Goal: Use online tool/utility: Utilize a website feature to perform a specific function

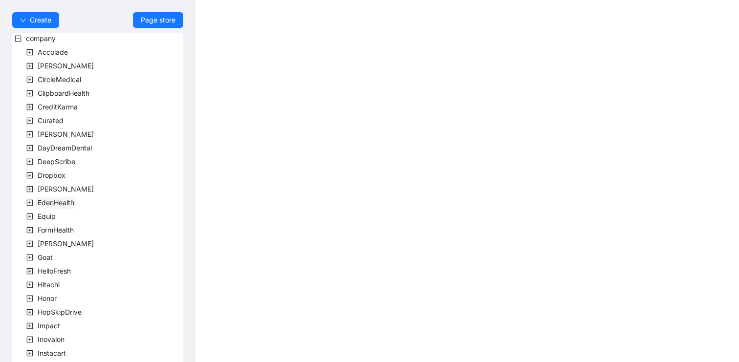
scroll to position [271, 0]
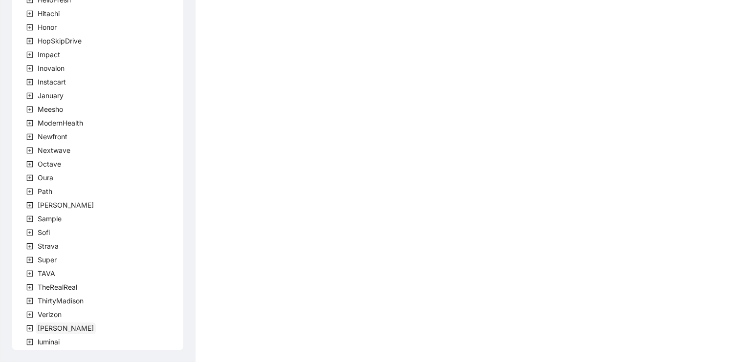
click at [49, 329] on span "[PERSON_NAME]" at bounding box center [66, 328] width 56 height 8
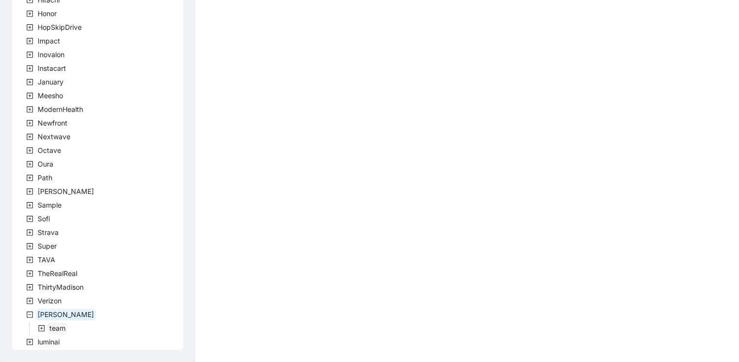
click at [55, 326] on span "team" at bounding box center [57, 328] width 16 height 8
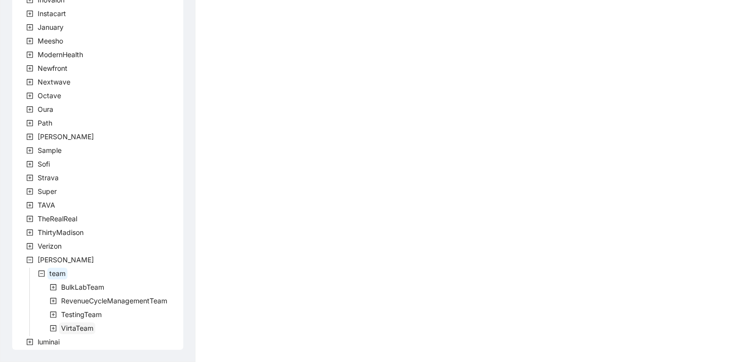
click at [73, 324] on span "VirtaTeam" at bounding box center [77, 329] width 36 height 12
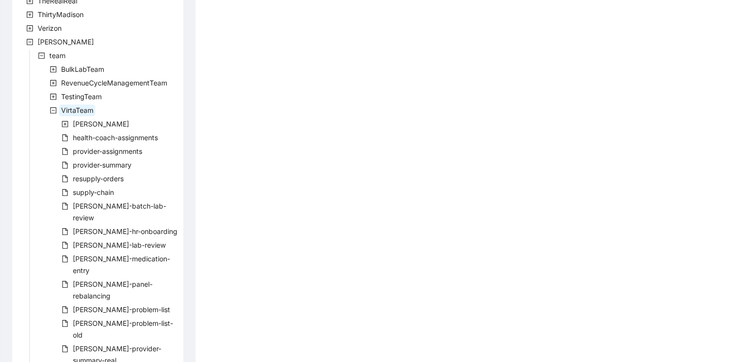
scroll to position [573, 0]
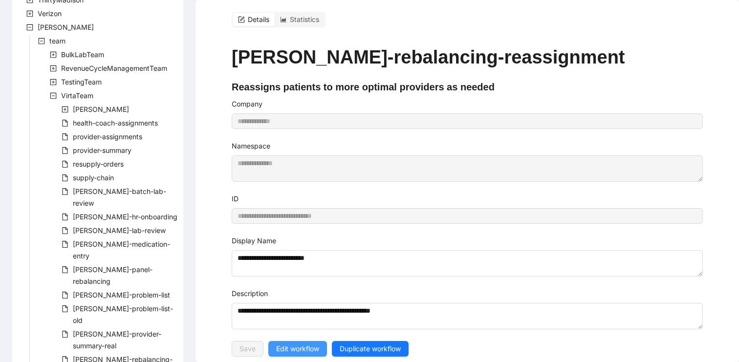
click at [289, 350] on span "Edit workflow" at bounding box center [297, 349] width 43 height 11
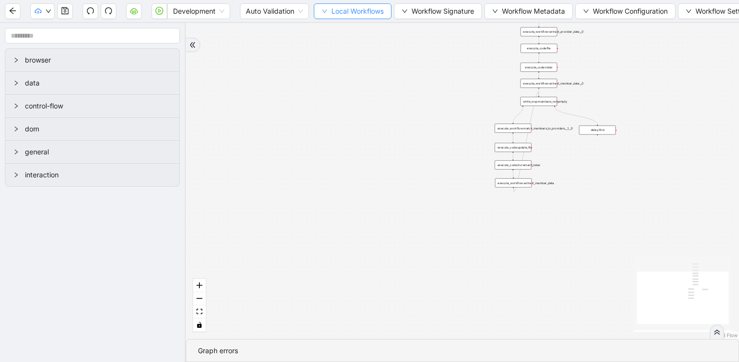
click at [343, 13] on span "Local Workflows" at bounding box center [358, 11] width 52 height 11
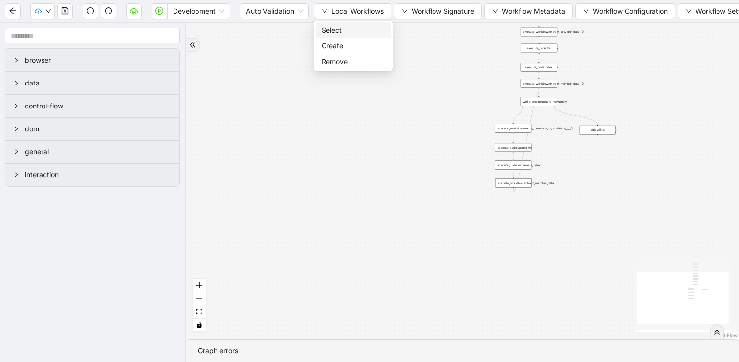
click at [335, 32] on span "Select" at bounding box center [354, 30] width 64 height 11
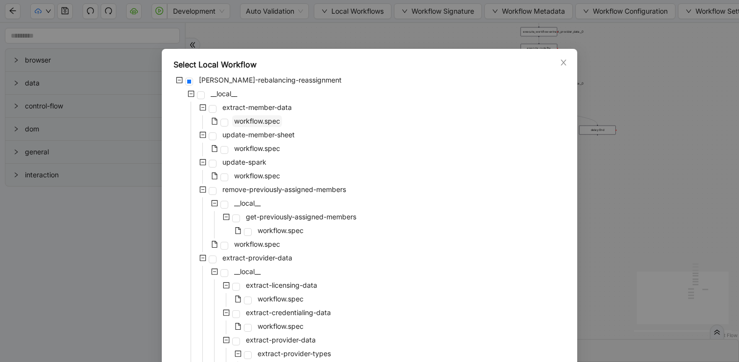
click at [244, 123] on span "workflow.spec" at bounding box center [257, 121] width 46 height 8
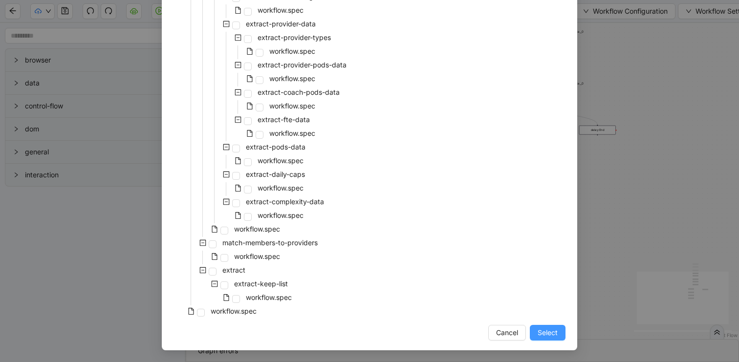
click at [557, 331] on span "Select" at bounding box center [548, 333] width 20 height 11
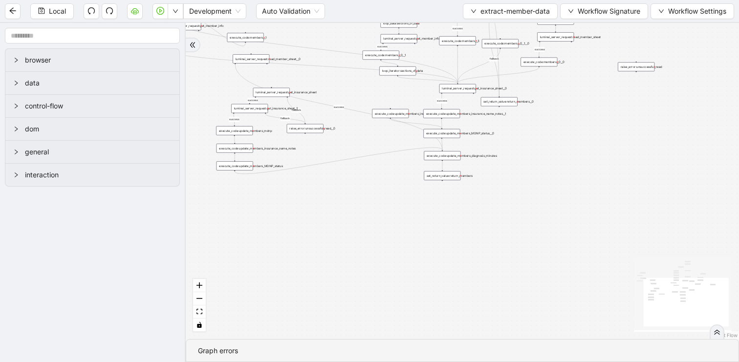
drag, startPoint x: 598, startPoint y: 156, endPoint x: 553, endPoint y: 266, distance: 118.2
click at [553, 266] on div "success fallback fallback success success success success success success succe…" at bounding box center [463, 181] width 554 height 316
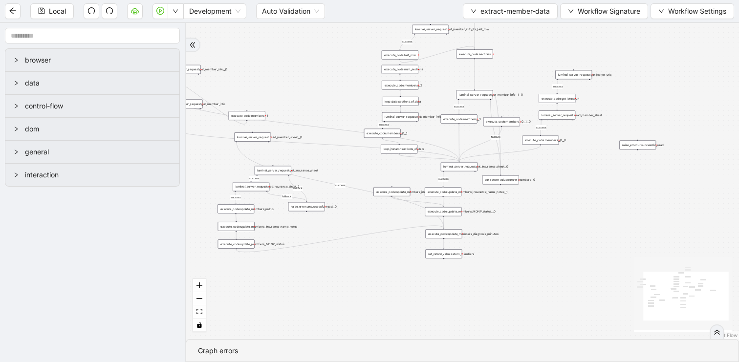
drag, startPoint x: 306, startPoint y: 198, endPoint x: 352, endPoint y: 167, distance: 55.3
click at [352, 167] on div "success fallback fallback success success success success success success succe…" at bounding box center [463, 181] width 554 height 316
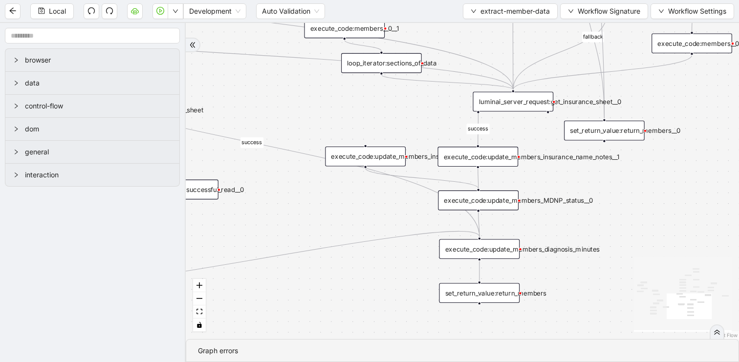
drag, startPoint x: 614, startPoint y: 239, endPoint x: 508, endPoint y: 218, distance: 108.3
click at [508, 218] on div "success fallback fallback success success success success success success succe…" at bounding box center [463, 181] width 554 height 316
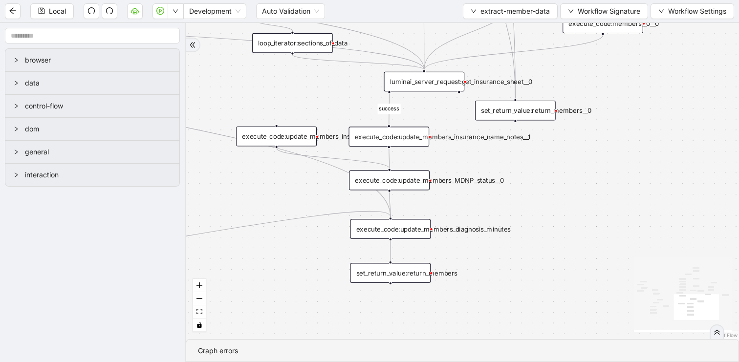
click at [400, 176] on div "execute_code:update_members_MDNP_status__0" at bounding box center [389, 181] width 81 height 20
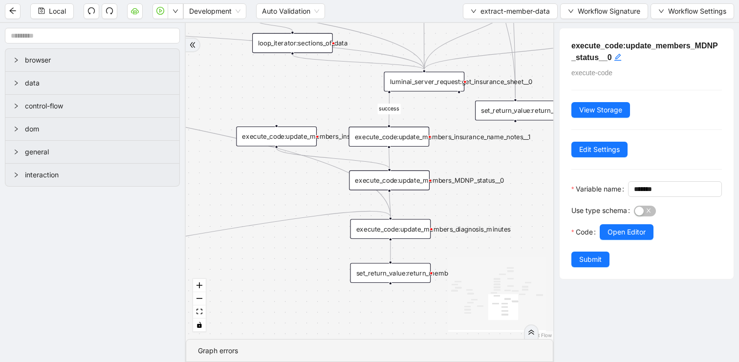
click at [412, 226] on div "execute_code:update_members_diagnosis_minutes" at bounding box center [391, 229] width 81 height 20
click at [619, 224] on div "Use type schema" at bounding box center [603, 214] width 63 height 22
click at [619, 238] on span "Open Editor" at bounding box center [627, 232] width 38 height 11
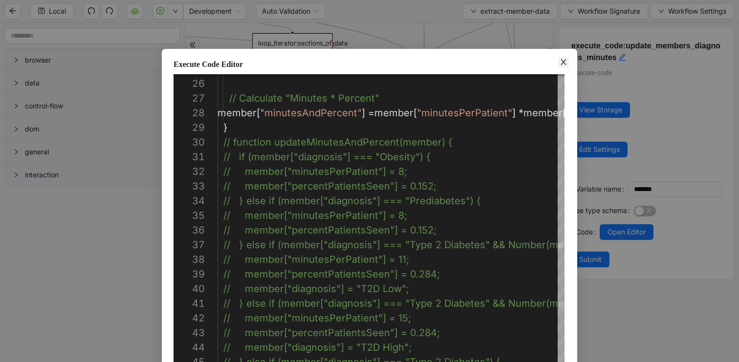
click at [565, 60] on icon "close" at bounding box center [563, 62] width 5 height 6
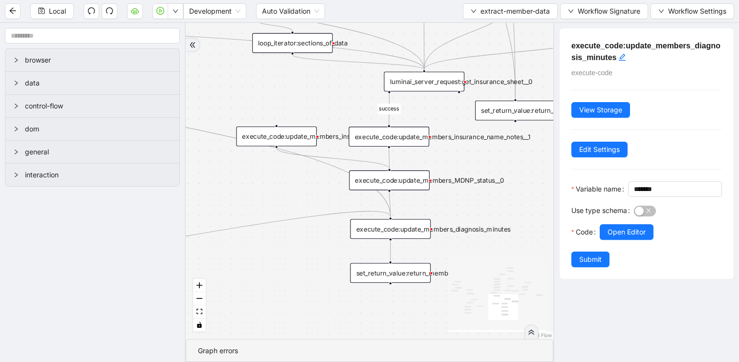
click at [404, 175] on div "execute_code:update_members_MDNP_status__0" at bounding box center [389, 181] width 81 height 20
click at [612, 240] on button "Open Editor" at bounding box center [627, 232] width 54 height 16
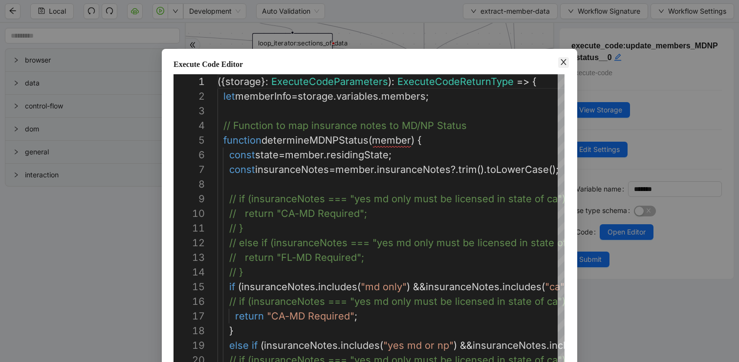
click at [562, 60] on icon "close" at bounding box center [563, 62] width 5 height 6
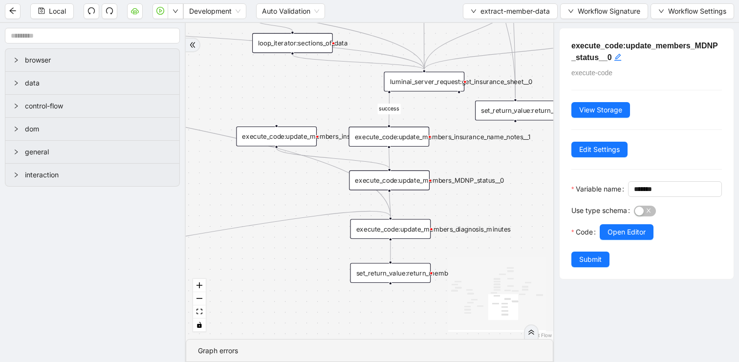
click at [409, 136] on div "execute_code:update_members_insurance_name_notes__1" at bounding box center [389, 137] width 81 height 20
click at [634, 240] on button "Open Editor" at bounding box center [627, 232] width 54 height 16
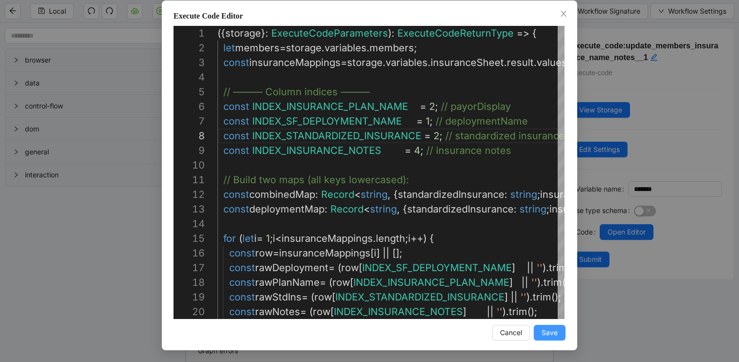
type textarea "**********"
click at [550, 332] on span "Save" at bounding box center [550, 333] width 16 height 11
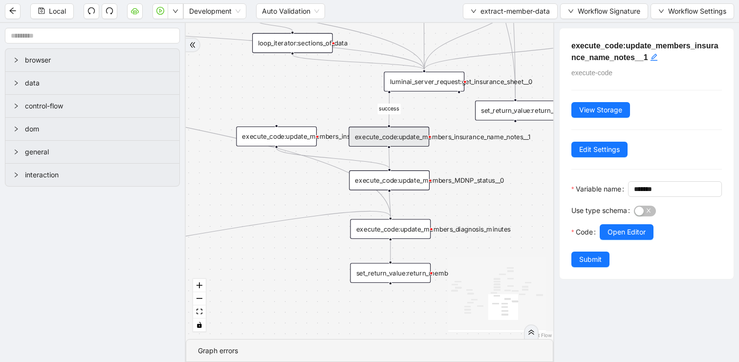
scroll to position [0, 0]
click at [589, 265] on span "Submit" at bounding box center [590, 259] width 22 height 11
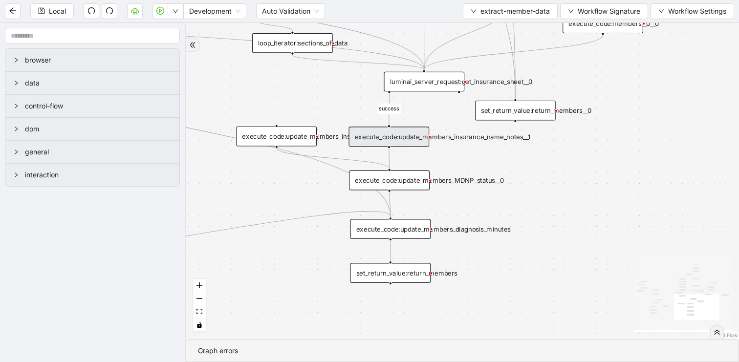
click at [51, 11] on span "Local" at bounding box center [57, 11] width 17 height 11
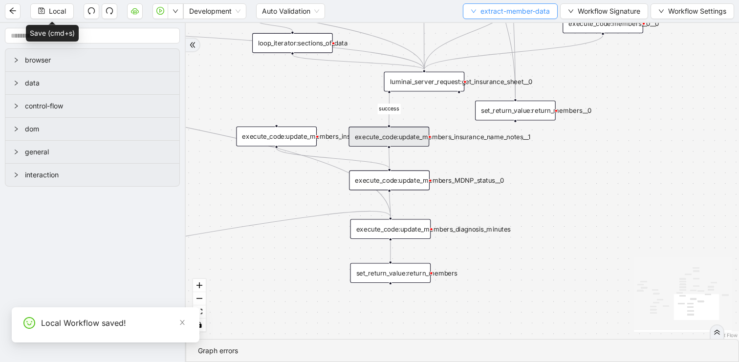
click at [487, 11] on span "extract-member-data" at bounding box center [515, 11] width 69 height 11
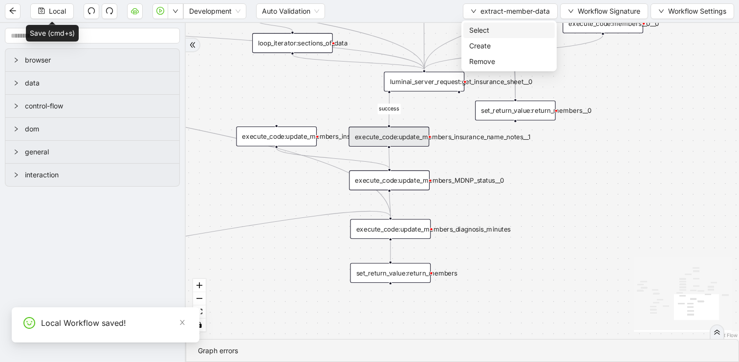
click at [483, 25] on span "Select" at bounding box center [509, 30] width 80 height 11
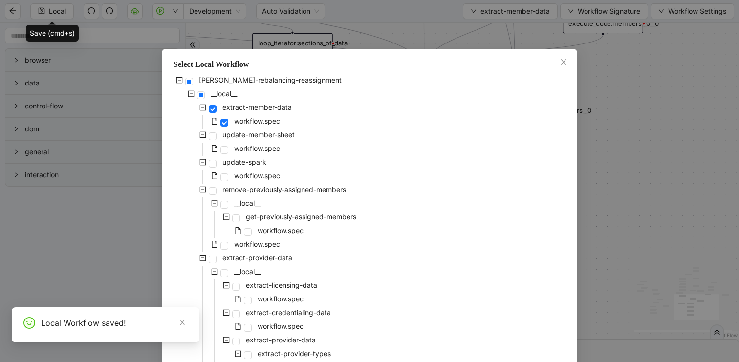
scroll to position [316, 0]
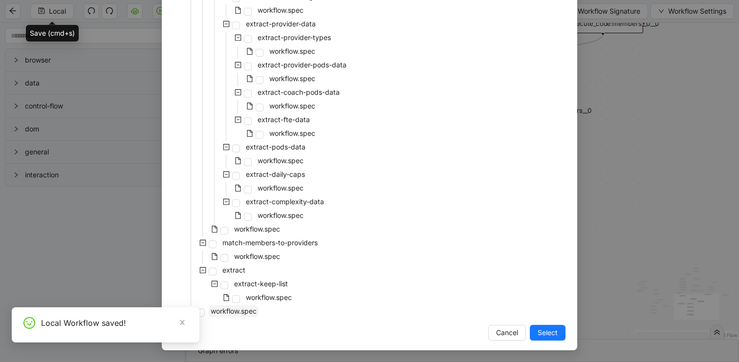
click at [232, 313] on span "workflow.spec" at bounding box center [234, 311] width 46 height 8
click at [546, 330] on span "Select" at bounding box center [548, 333] width 20 height 11
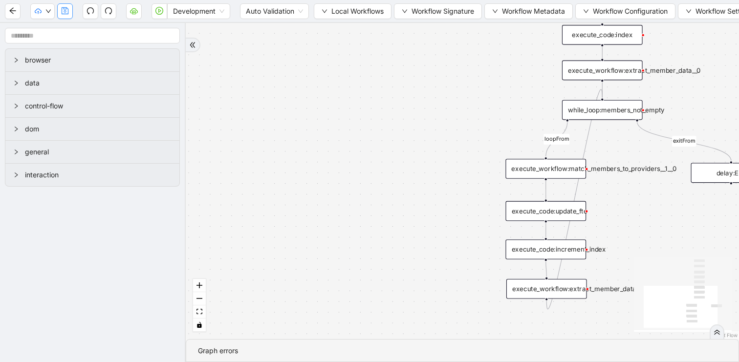
click at [64, 13] on icon "save" at bounding box center [65, 11] width 8 height 8
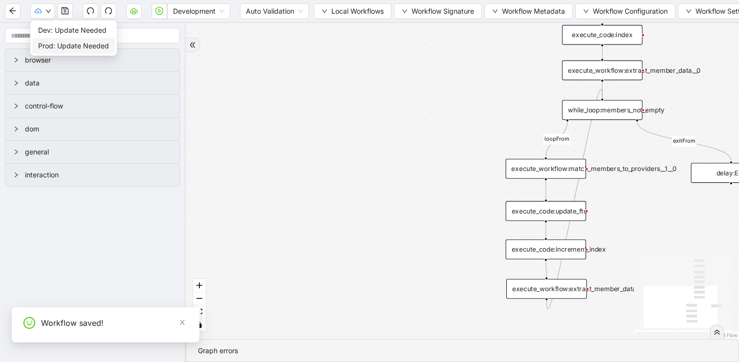
click at [51, 44] on span "Prod: Update Needed" at bounding box center [73, 46] width 71 height 11
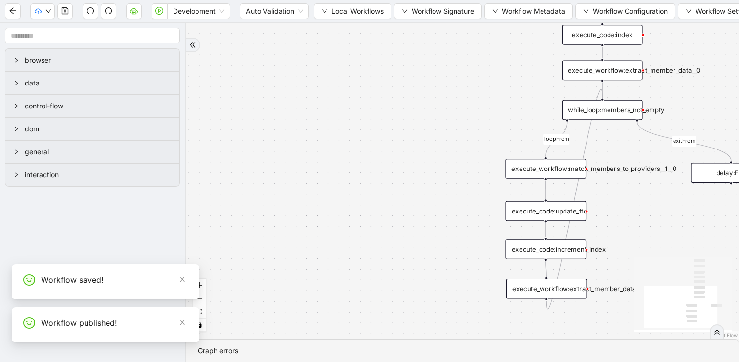
drag, startPoint x: 401, startPoint y: 89, endPoint x: 247, endPoint y: 103, distance: 154.7
click at [247, 103] on div "loopFrom exitFrom trigger execute_workflow:extract_member_data execute_workflow…" at bounding box center [463, 181] width 554 height 316
